Goal: Transaction & Acquisition: Purchase product/service

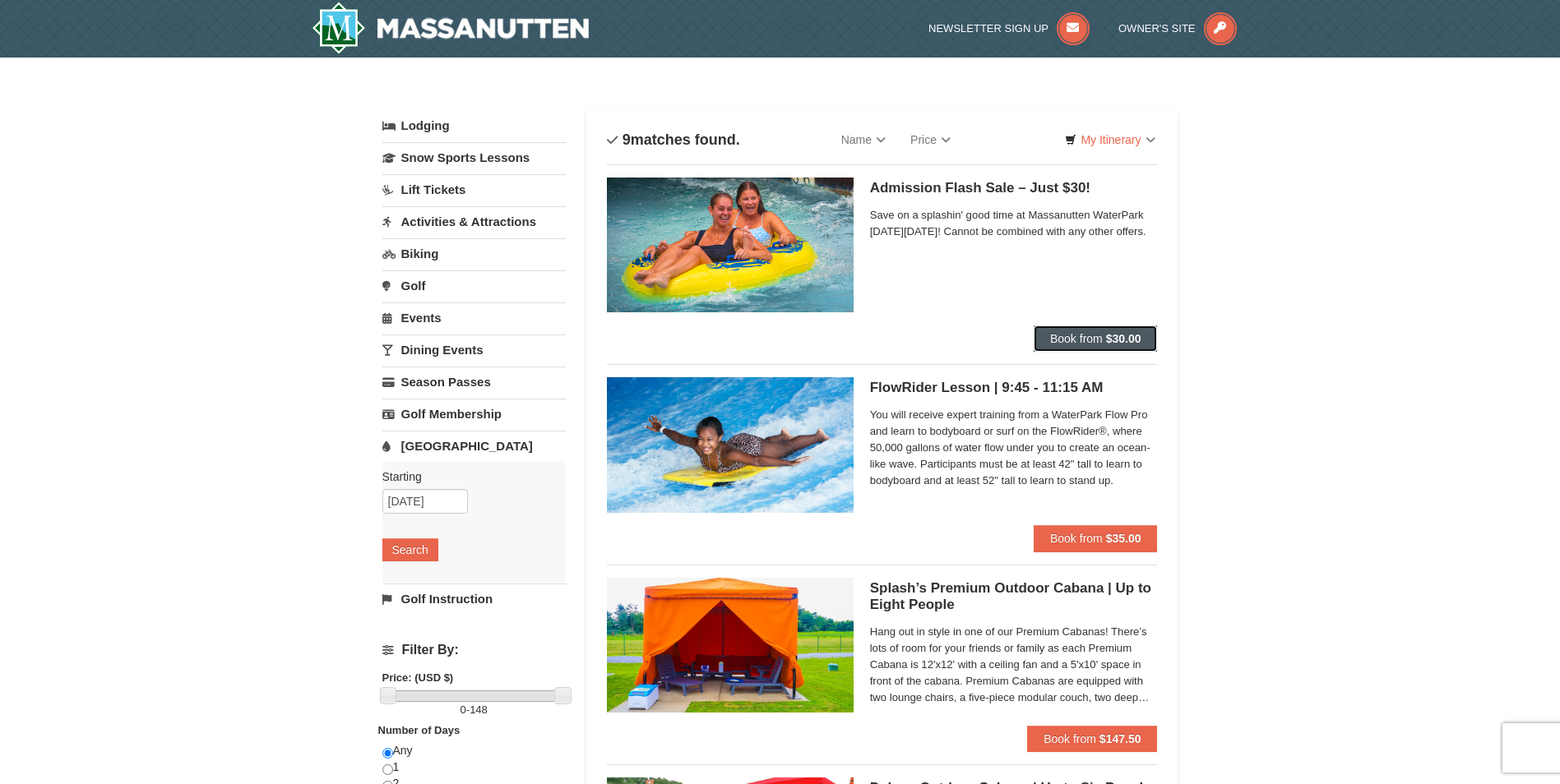
click at [1071, 338] on span "Book from" at bounding box center [1076, 338] width 53 height 13
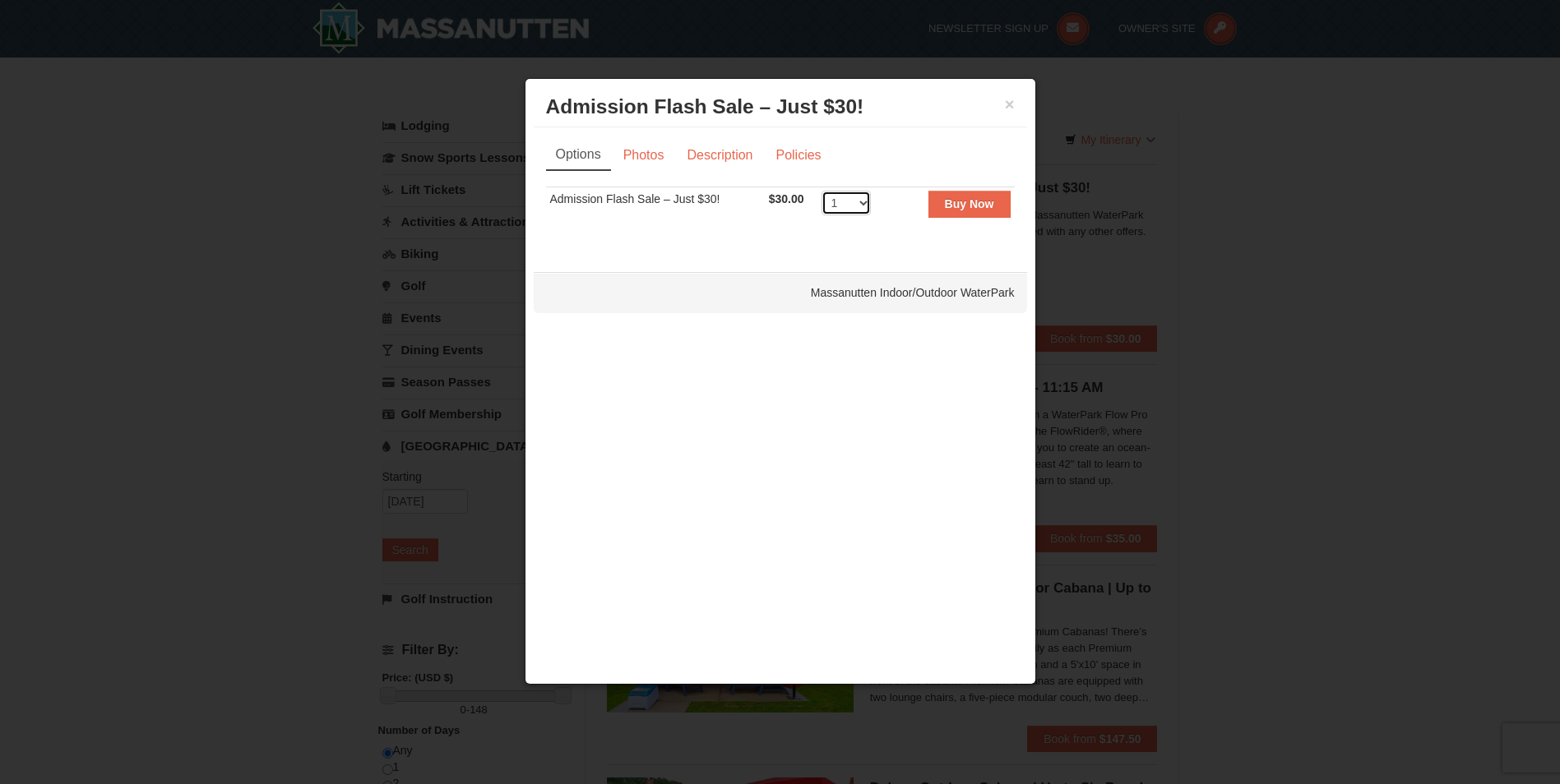
click at [866, 199] on select "1 2 3 4 5 6 7 8 9 10 11 12 13 14 15 16 17 18 19 20 21 22 23 24 25 26 27 28 29 3…" at bounding box center [846, 203] width 49 height 25
select select "4"
click at [821, 191] on select "1 2 3 4 5 6 7 8 9 10 11 12 13 14 15 16 17 18 19 20 21 22 23 24 25 26 27 28 29 3…" at bounding box center [846, 203] width 49 height 25
click at [954, 201] on strong "Buy Now" at bounding box center [969, 203] width 49 height 13
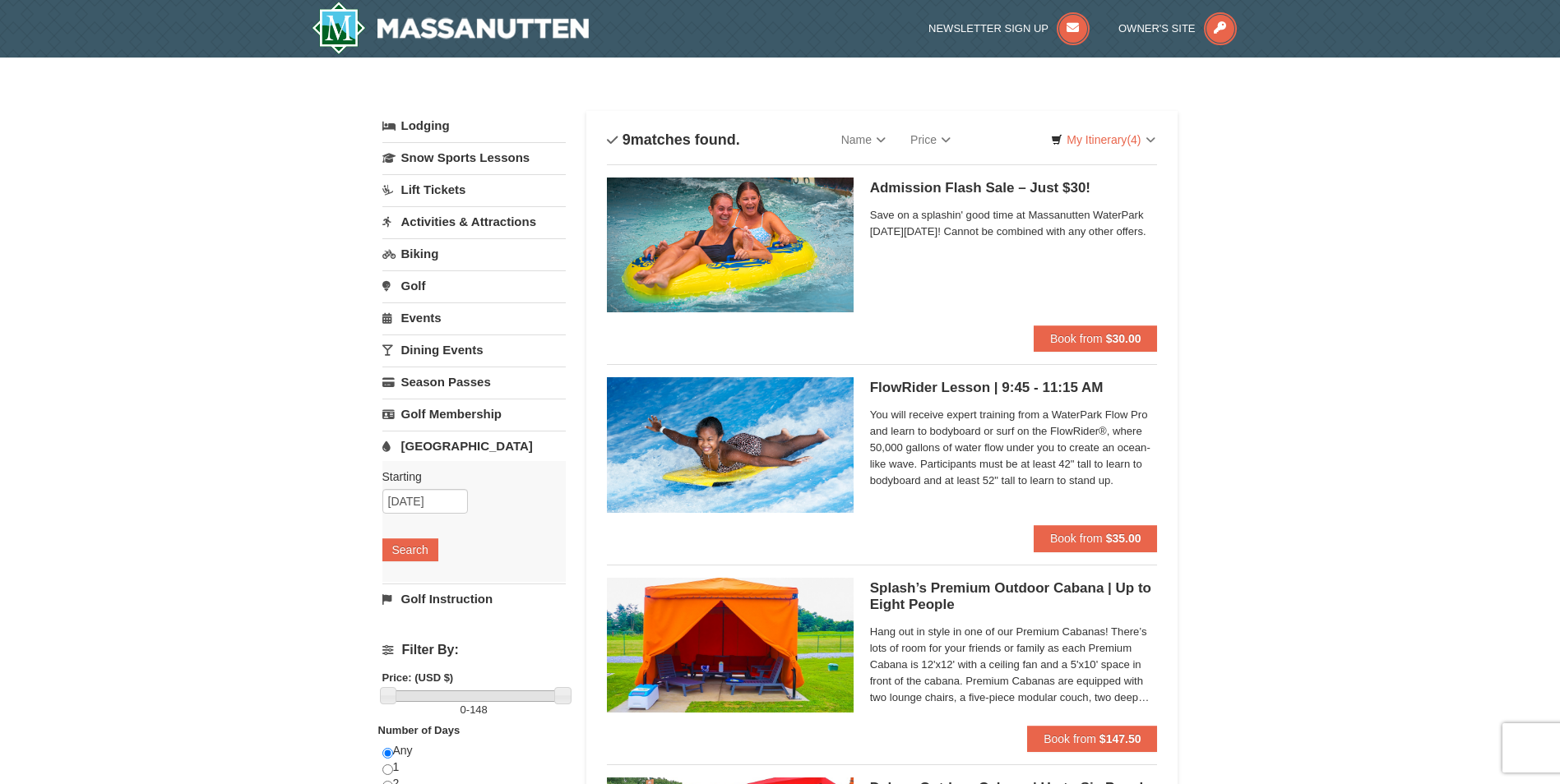
click at [445, 453] on link "[GEOGRAPHIC_DATA]" at bounding box center [474, 446] width 183 height 30
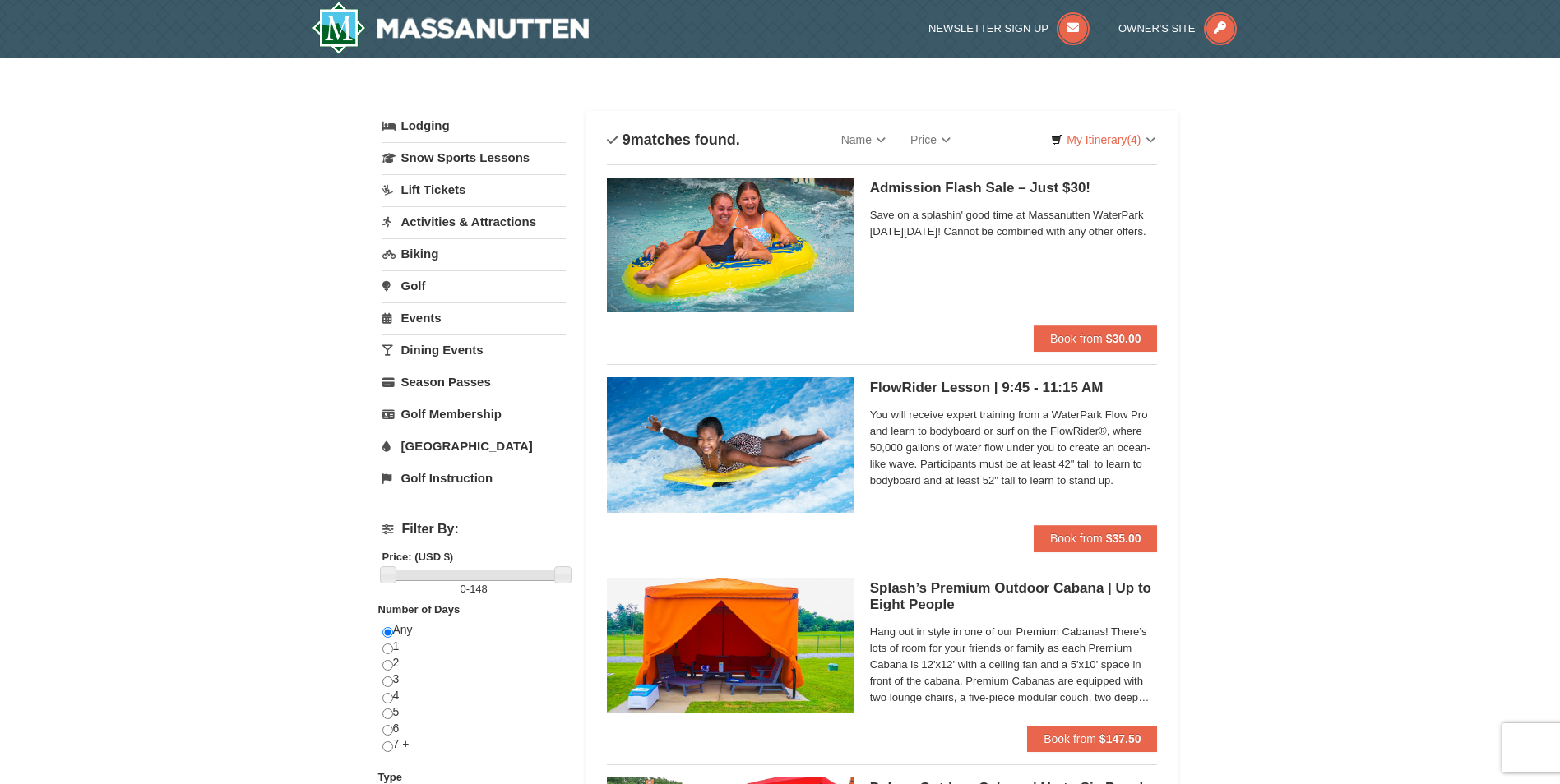
click at [463, 439] on link "[GEOGRAPHIC_DATA]" at bounding box center [474, 446] width 183 height 30
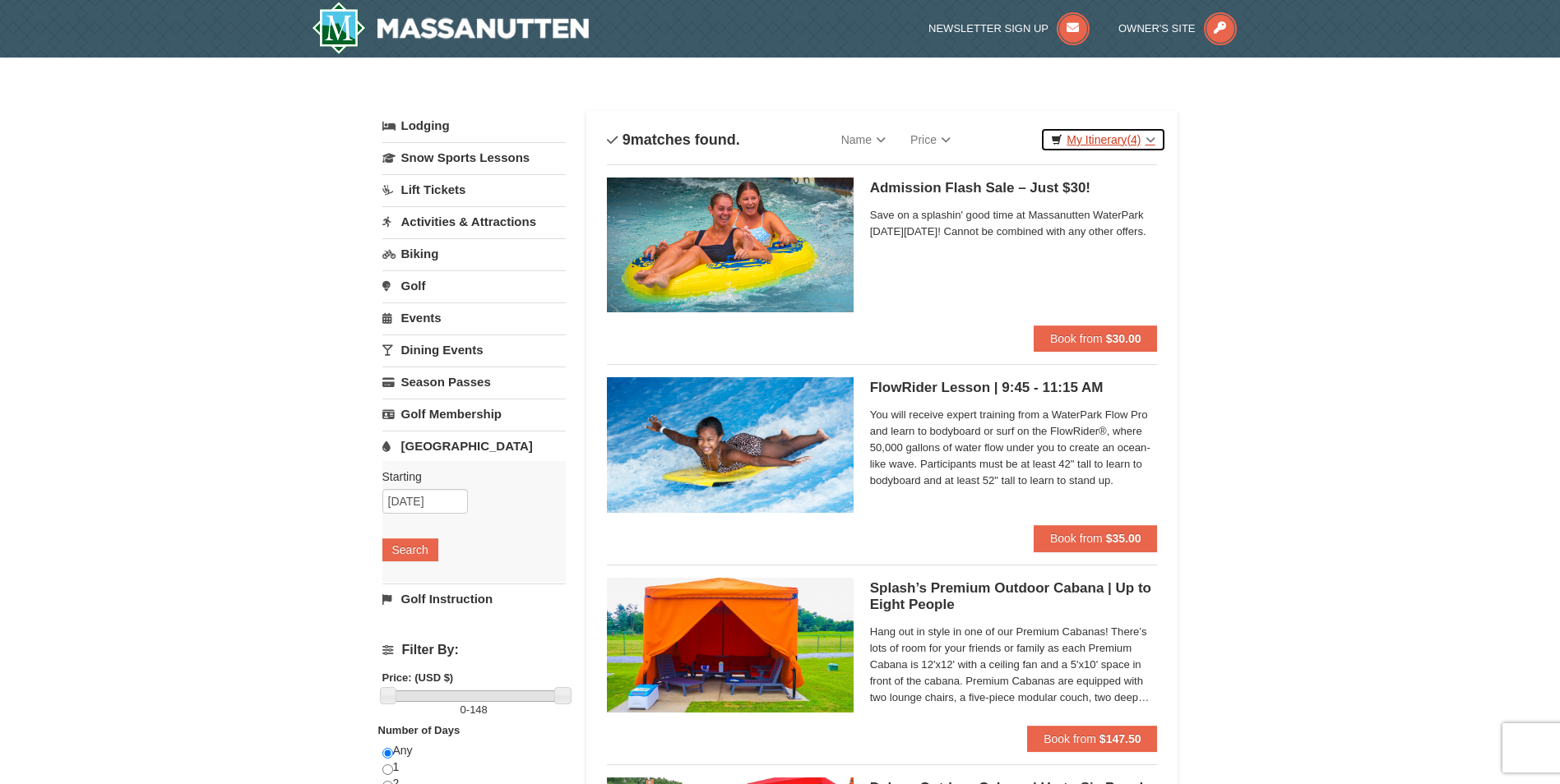
click at [1111, 142] on link "My Itinerary (4)" at bounding box center [1102, 140] width 125 height 25
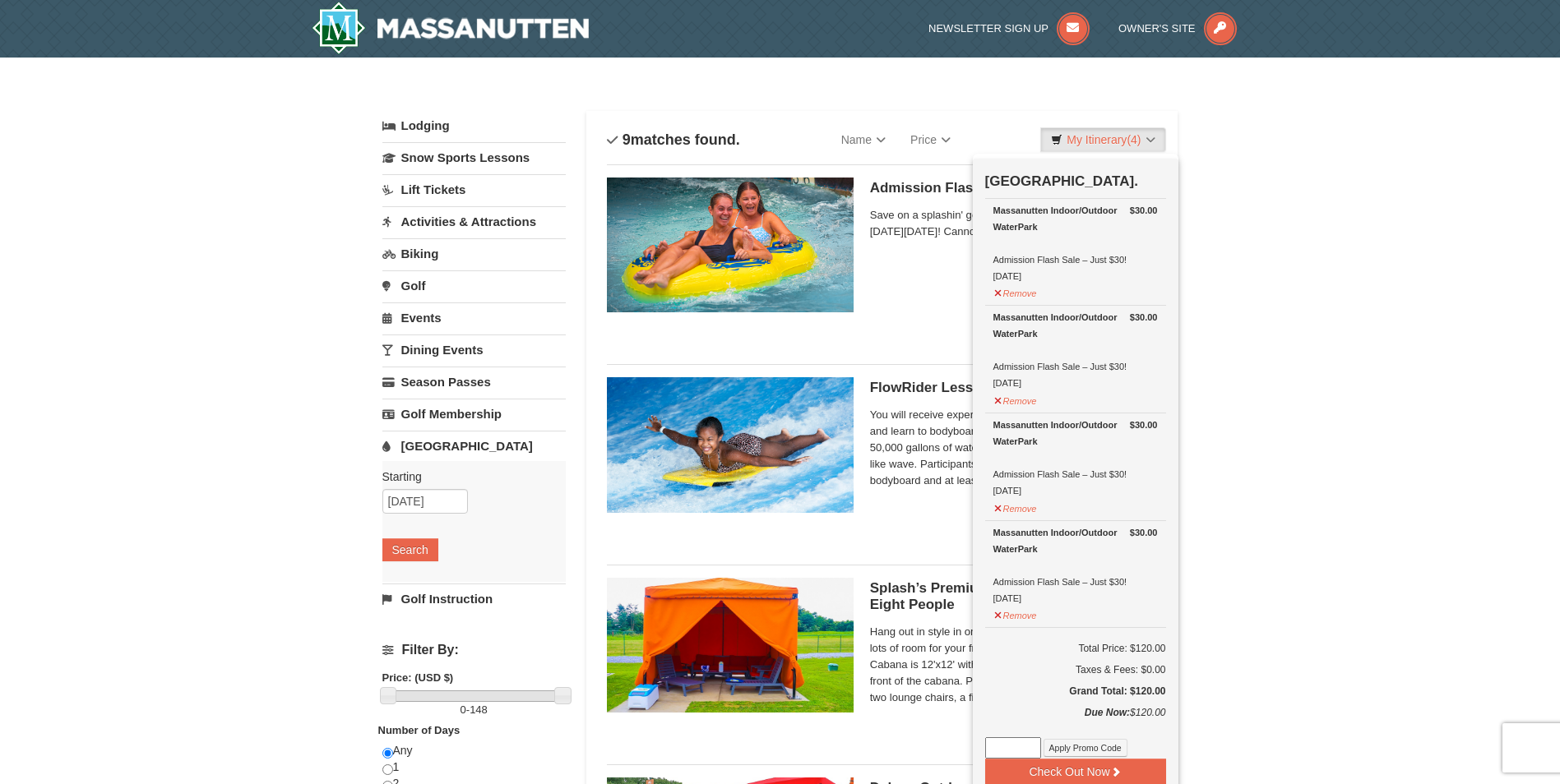
click at [445, 128] on link "Lodging" at bounding box center [474, 126] width 183 height 29
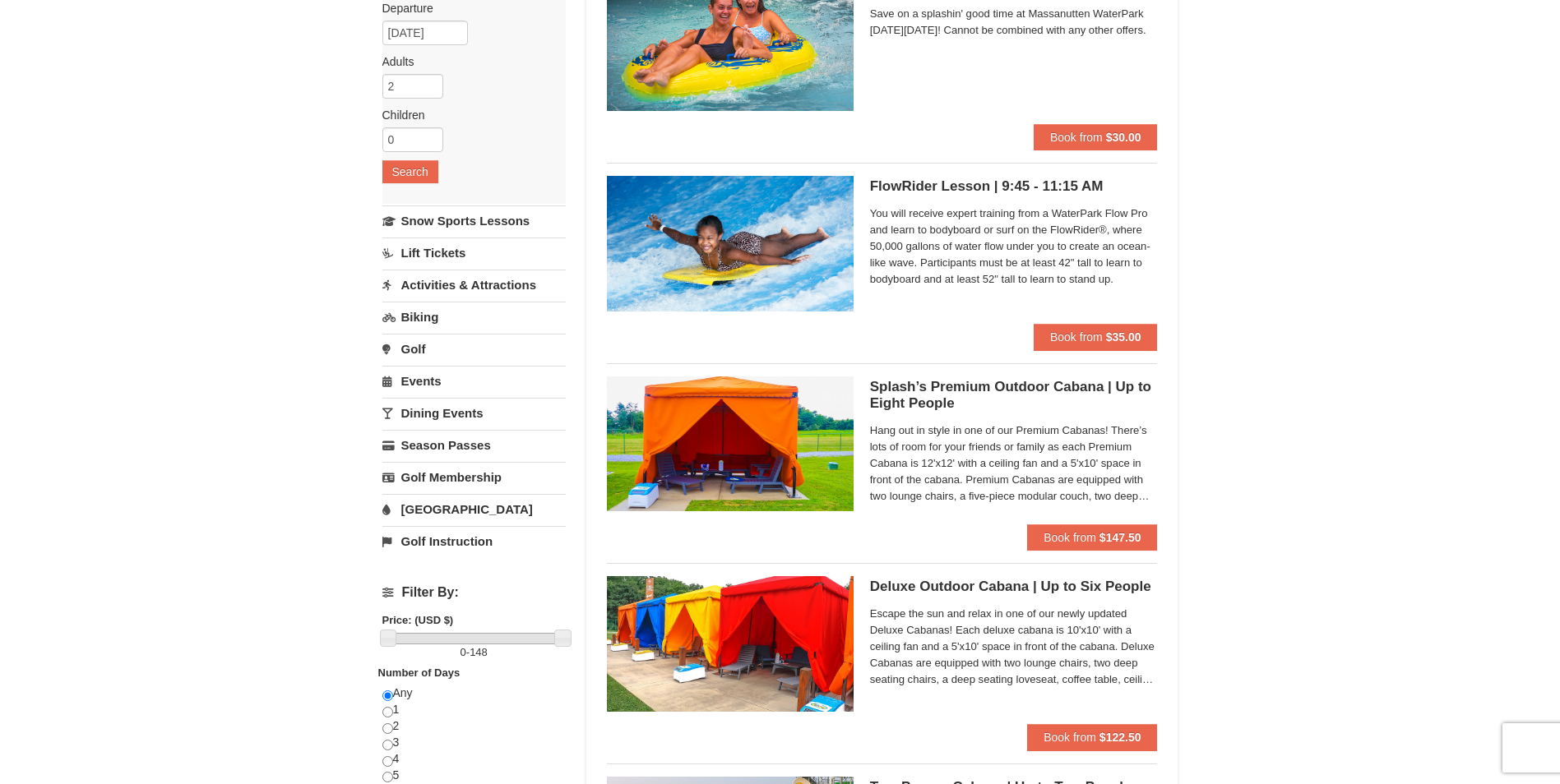
scroll to position [164, 0]
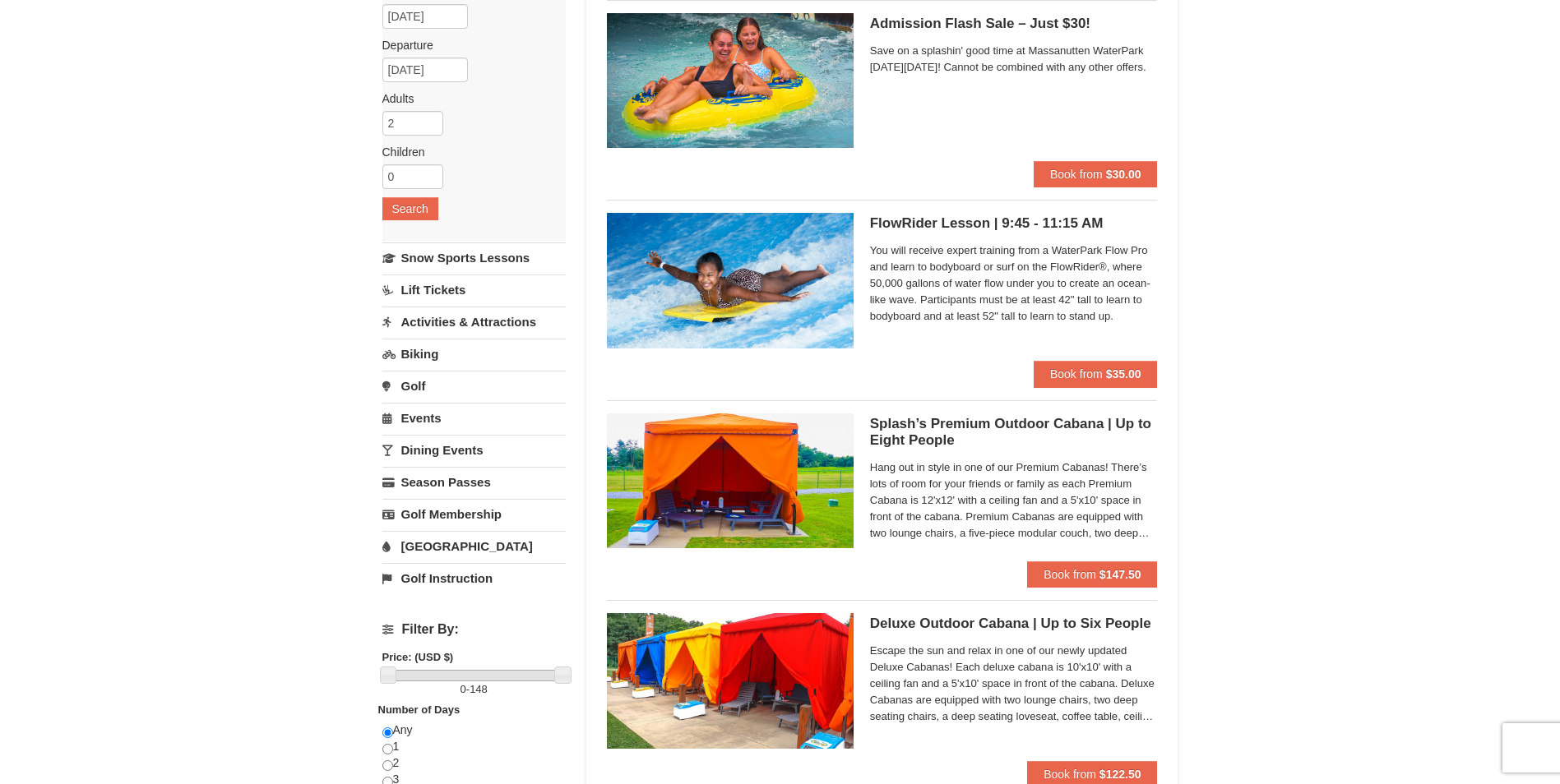
click at [470, 317] on link "Activities & Attractions" at bounding box center [474, 321] width 183 height 30
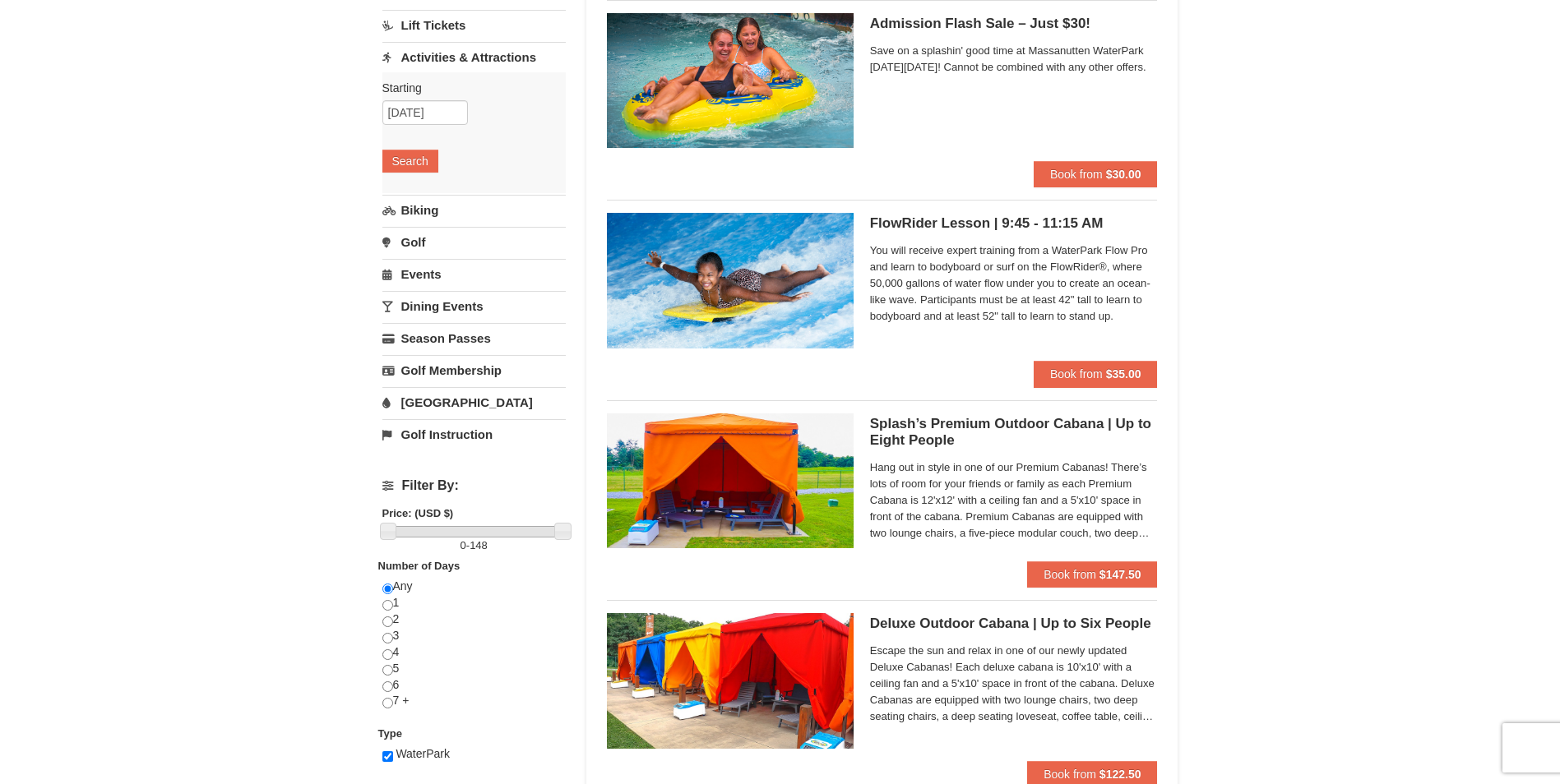
click at [434, 214] on link "Biking" at bounding box center [474, 210] width 183 height 30
click at [422, 244] on link "Golf" at bounding box center [474, 242] width 183 height 30
click at [428, 269] on link "Events" at bounding box center [474, 274] width 183 height 30
click at [441, 305] on link "Dining Events" at bounding box center [474, 306] width 183 height 30
click at [447, 333] on link "Season Passes" at bounding box center [474, 338] width 183 height 30
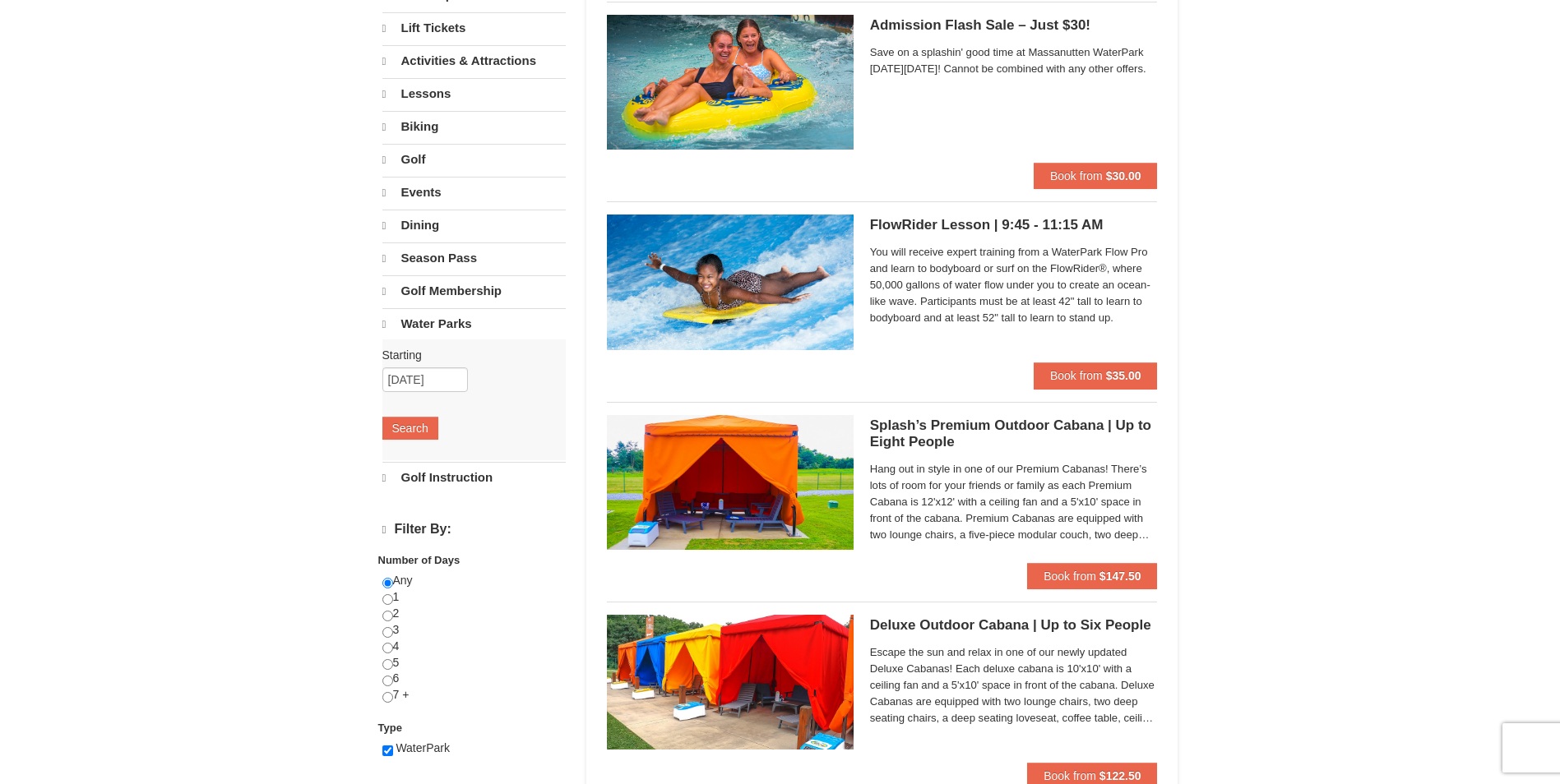
select select "9"
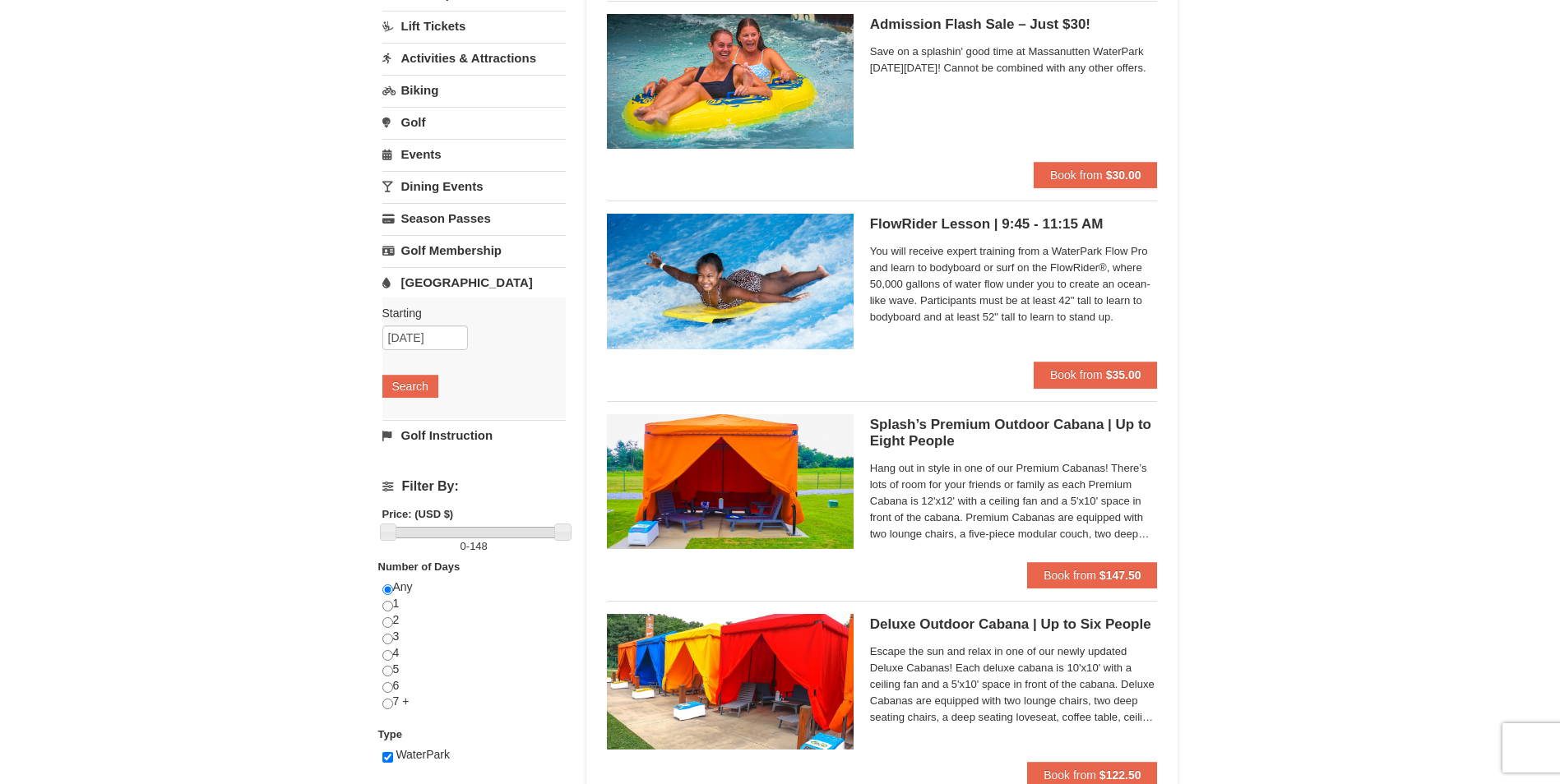
scroll to position [164, 0]
